Goal: Information Seeking & Learning: Learn about a topic

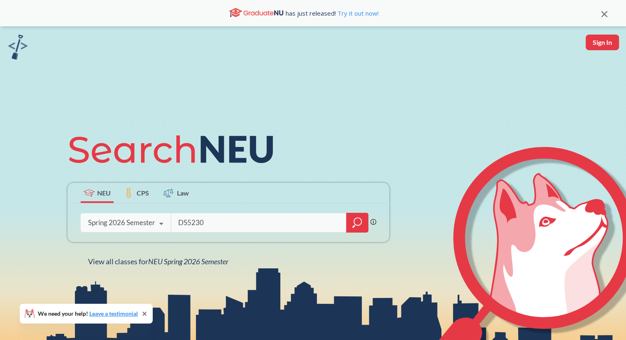
type input "DS5230"
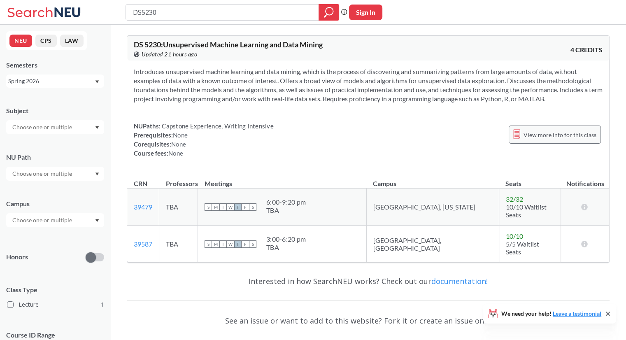
click at [527, 137] on span "View more info for this class" at bounding box center [559, 135] width 73 height 10
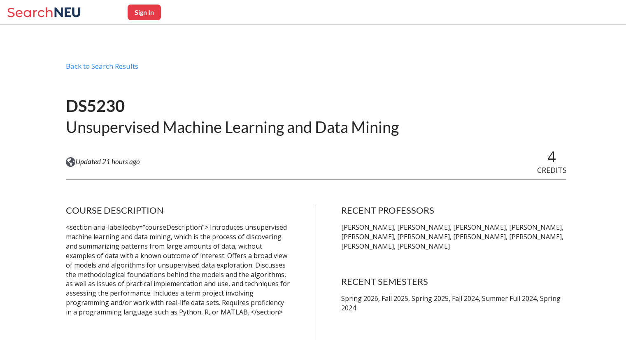
click at [367, 297] on p "Spring 2026, Fall 2025, Spring 2025, Fall 2024, Summer Full 2024, Spring 2024" at bounding box center [454, 303] width 226 height 19
click at [353, 297] on p "Spring 2026, Fall 2025, Spring 2025, Fall 2024, Summer Full 2024, Spring 2024" at bounding box center [454, 303] width 226 height 19
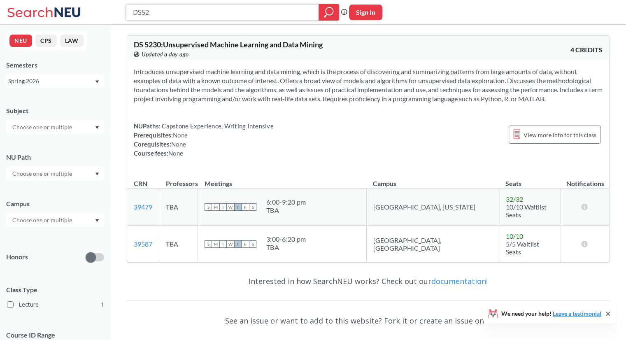
type input "DS5"
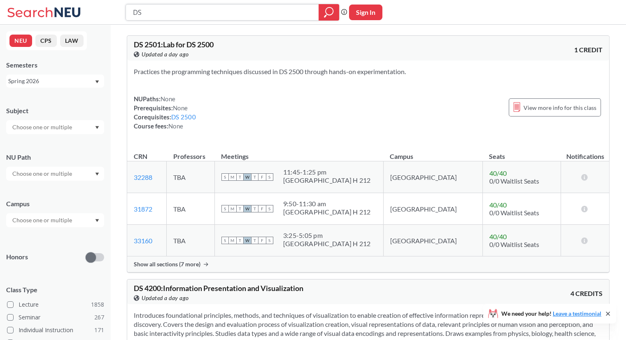
type input "D"
type input "EECE"
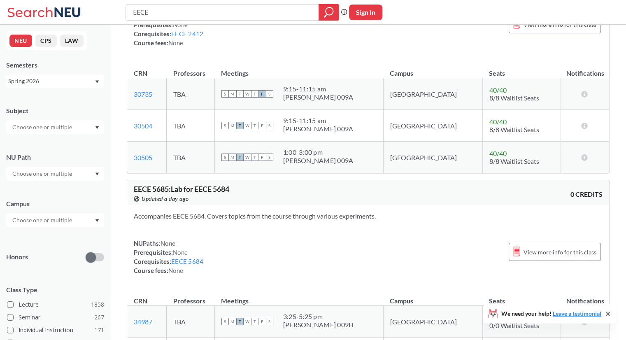
scroll to position [594, 0]
